Goal: Task Accomplishment & Management: Manage account settings

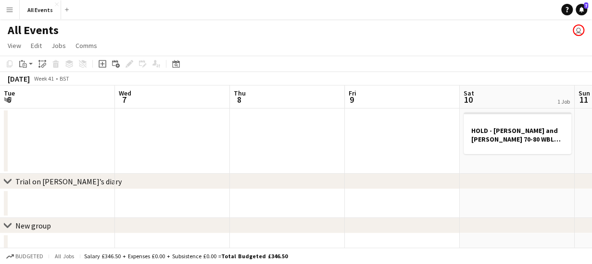
scroll to position [0, 331]
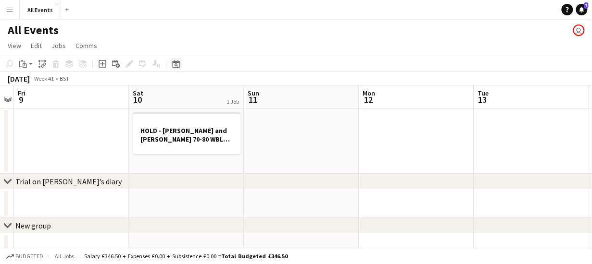
click at [175, 62] on icon at bounding box center [175, 64] width 7 height 8
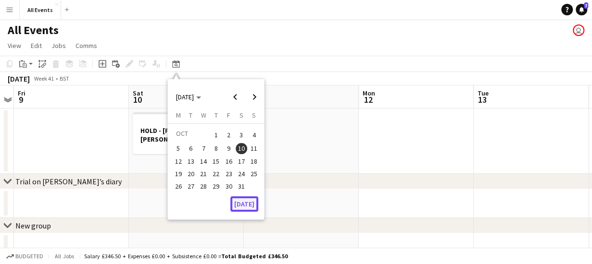
click at [247, 206] on button "[DATE]" at bounding box center [244, 204] width 28 height 15
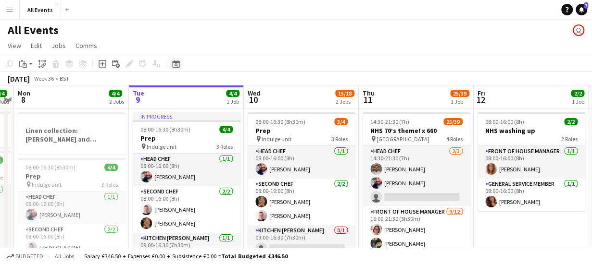
click at [176, 63] on icon at bounding box center [175, 64] width 7 height 8
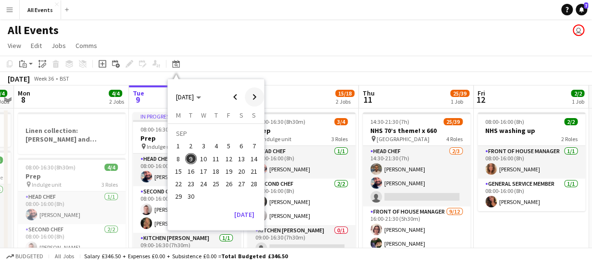
click at [255, 98] on span "Next month" at bounding box center [254, 97] width 19 height 19
click at [244, 159] on span "11" at bounding box center [242, 159] width 12 height 12
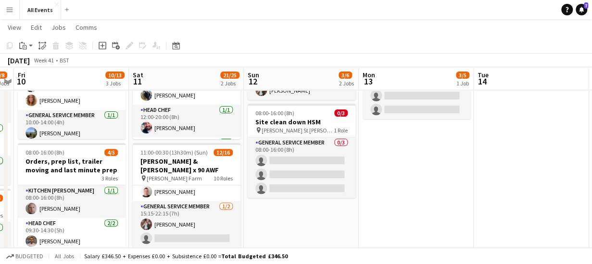
scroll to position [0, 0]
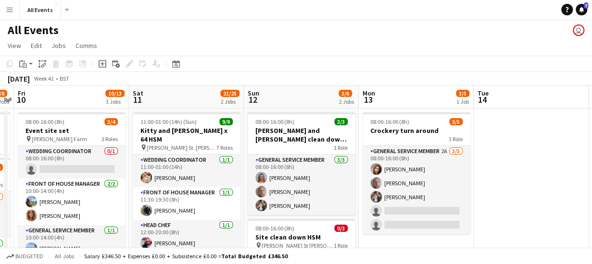
click at [185, 94] on app-board-header-date "Sat 11 21/25 2 Jobs" at bounding box center [186, 97] width 115 height 23
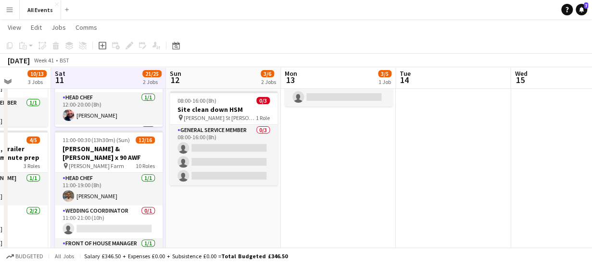
scroll to position [131, 0]
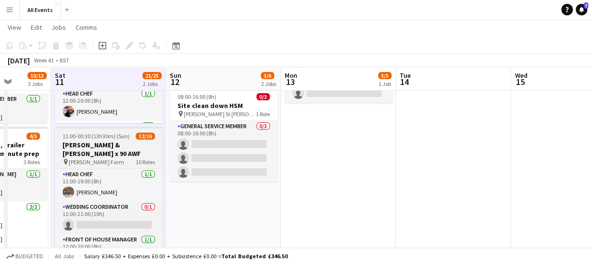
click at [108, 142] on h3 "[PERSON_NAME] & [PERSON_NAME] x 90 AWF" at bounding box center [109, 149] width 108 height 17
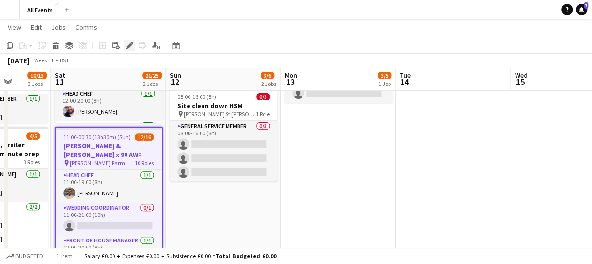
click at [128, 45] on icon "Edit" at bounding box center [130, 46] width 8 height 8
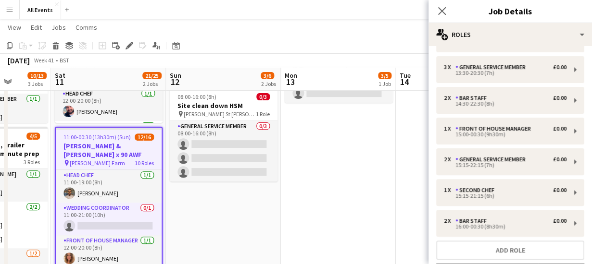
scroll to position [123, 0]
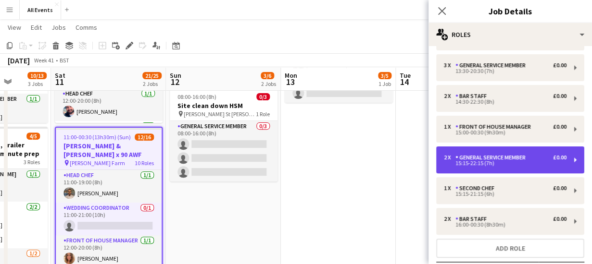
click at [497, 155] on div "General service member" at bounding box center [492, 157] width 74 height 7
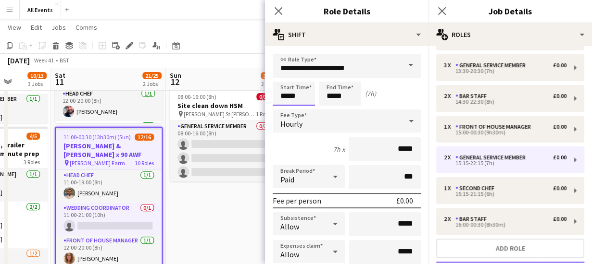
click at [306, 93] on input "*****" at bounding box center [294, 94] width 42 height 24
type input "*****"
click at [305, 109] on div at bounding box center [303, 111] width 19 height 10
click at [354, 94] on input "*****" at bounding box center [340, 94] width 42 height 24
type input "*****"
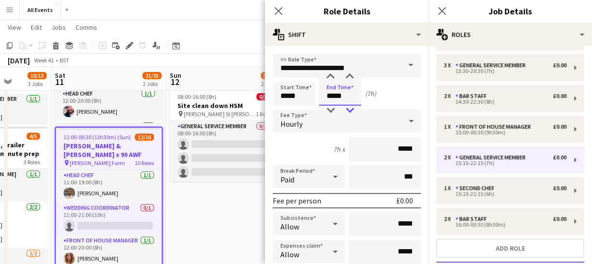
click at [351, 110] on div at bounding box center [349, 111] width 19 height 10
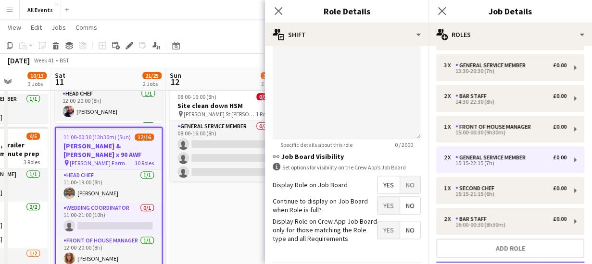
scroll to position [386, 0]
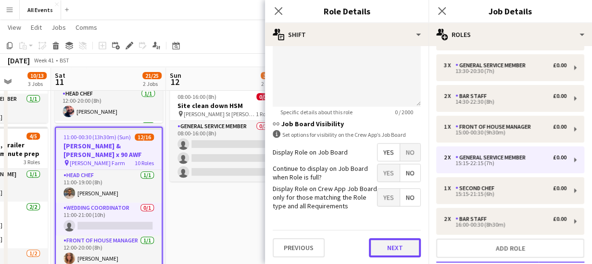
click at [387, 251] on button "Next" at bounding box center [395, 248] width 52 height 19
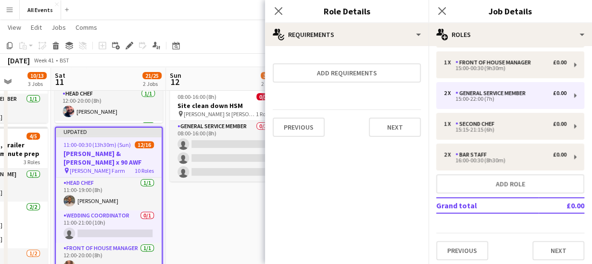
scroll to position [190, 0]
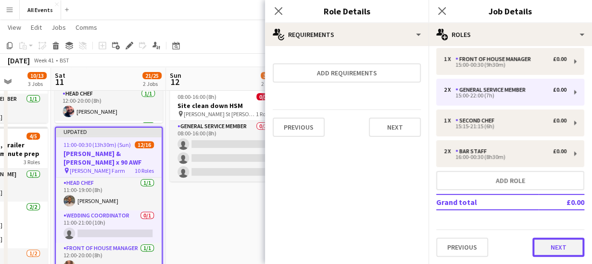
click at [549, 252] on button "Next" at bounding box center [558, 247] width 52 height 19
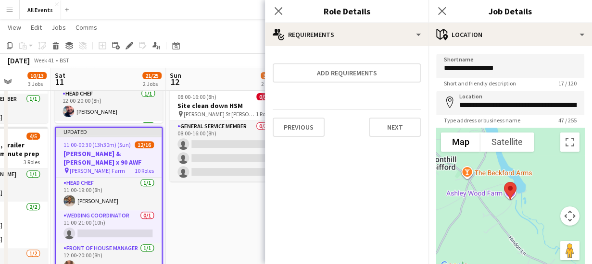
scroll to position [75, 0]
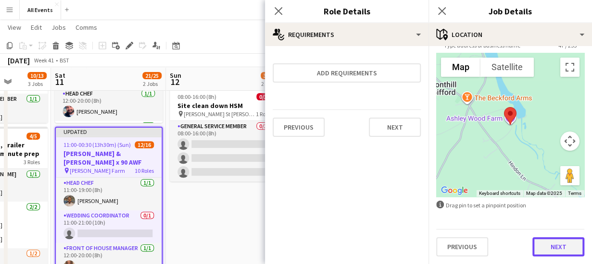
click at [549, 249] on button "Next" at bounding box center [558, 247] width 52 height 19
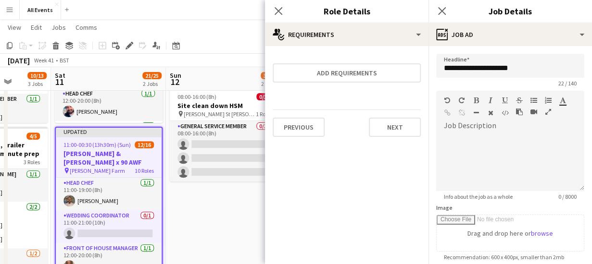
scroll to position [248, 0]
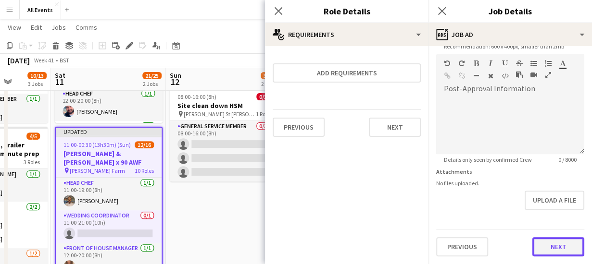
click at [553, 211] on form "**********" at bounding box center [510, 50] width 164 height 414
click at [555, 253] on button "Next" at bounding box center [558, 247] width 52 height 19
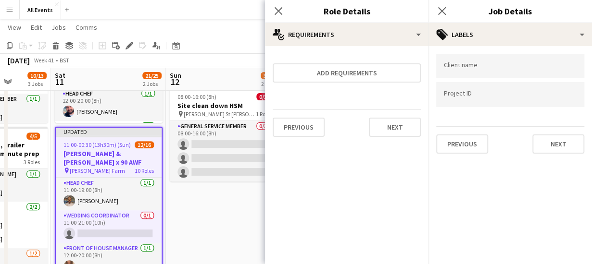
scroll to position [0, 0]
click at [551, 147] on button "Next" at bounding box center [558, 144] width 52 height 19
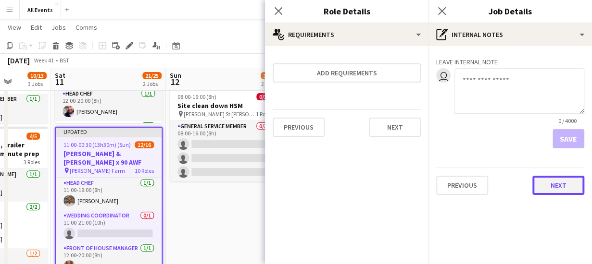
click at [558, 187] on button "Next" at bounding box center [558, 185] width 52 height 19
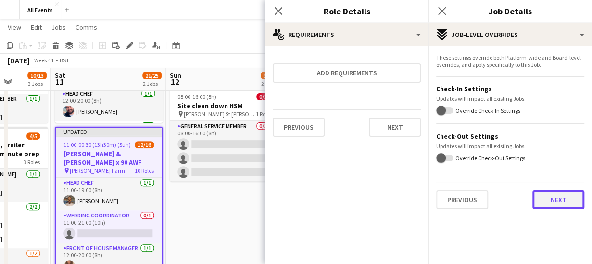
click at [561, 204] on button "Next" at bounding box center [558, 199] width 52 height 19
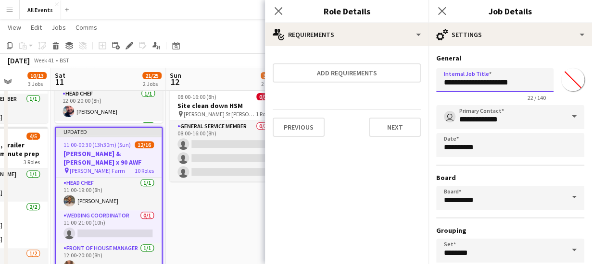
click at [499, 82] on input "**********" at bounding box center [494, 80] width 117 height 24
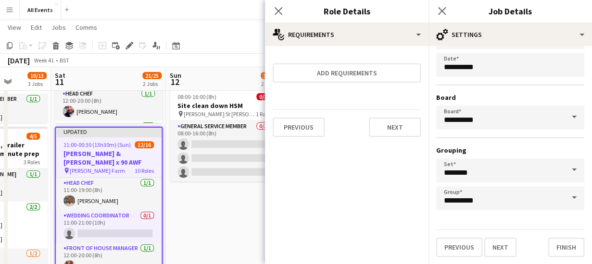
scroll to position [81, 0]
type input "**********"
click at [564, 246] on button "Finish" at bounding box center [566, 247] width 36 height 19
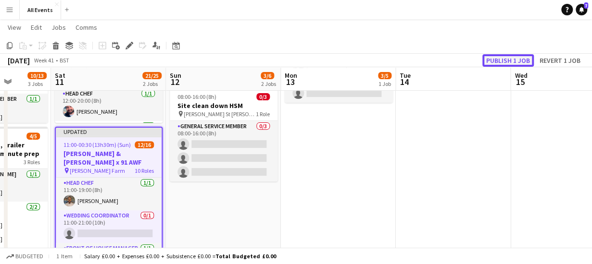
click at [510, 61] on button "Publish 1 job" at bounding box center [507, 60] width 51 height 13
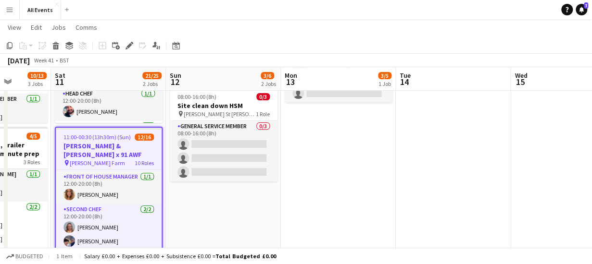
scroll to position [0, 0]
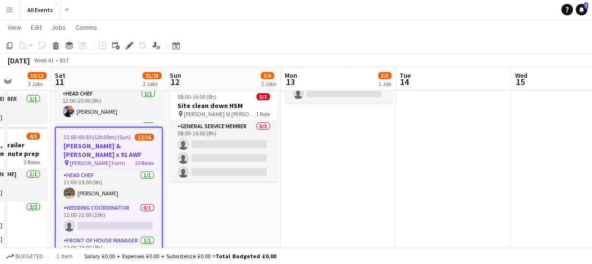
click at [338, 162] on app-date-cell "08:00-16:00 (8h) 3/5 Crockery turn around 1 Role General service member 2A [DAT…" at bounding box center [338, 206] width 115 height 458
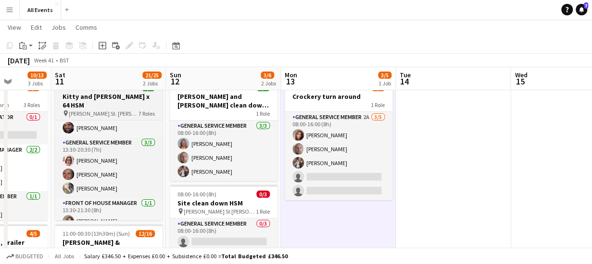
scroll to position [148, 0]
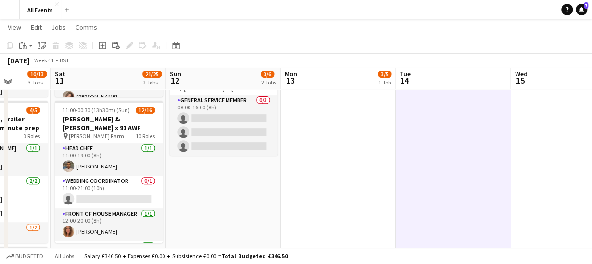
scroll to position [151, 0]
